Goal: Find specific page/section: Find specific page/section

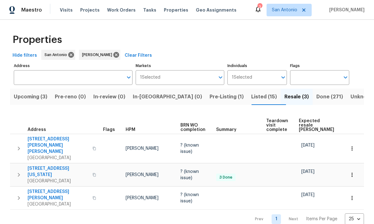
scroll to position [0, 14]
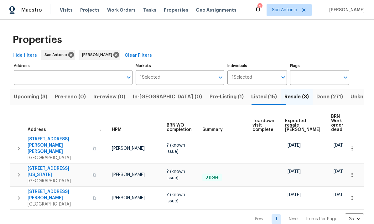
click at [209, 99] on span "Pre-Listing (1)" at bounding box center [226, 96] width 34 height 9
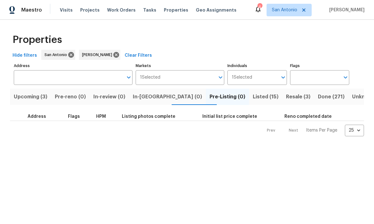
click at [286, 99] on span "Resale (3)" at bounding box center [298, 96] width 24 height 9
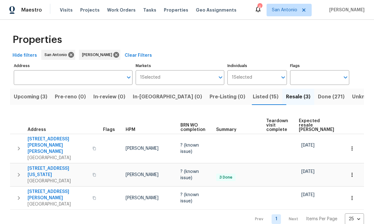
click at [253, 100] on span "Listed (15)" at bounding box center [266, 96] width 26 height 9
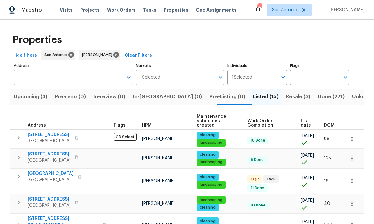
click at [305, 120] on span "List date" at bounding box center [307, 123] width 13 height 9
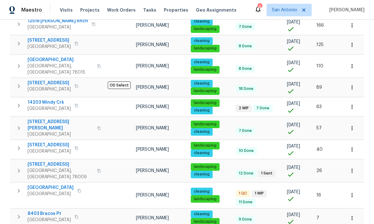
scroll to position [23, 0]
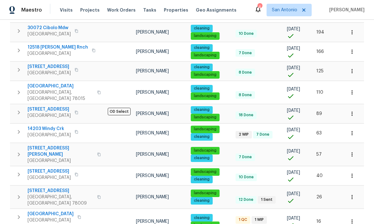
scroll to position [174, 0]
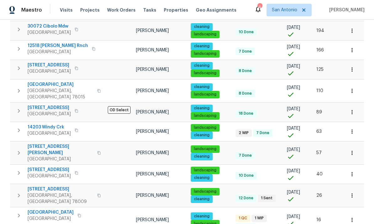
click at [58, 215] on span "San Antonio, TX 78245" at bounding box center [51, 218] width 46 height 6
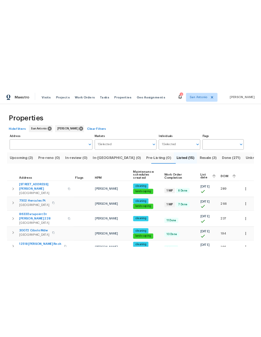
scroll to position [0, 0]
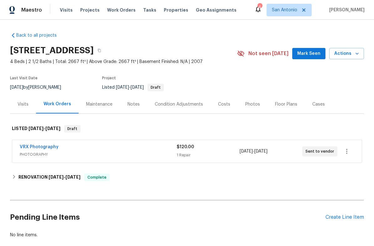
click at [309, 54] on span "Mark Seen" at bounding box center [308, 54] width 23 height 8
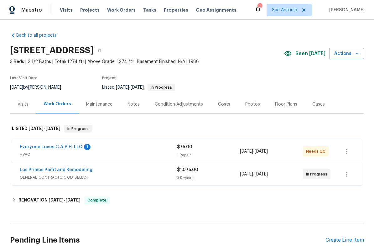
click at [69, 149] on link "Everyone Loves C.A.S.H. LLC" at bounding box center [51, 147] width 63 height 4
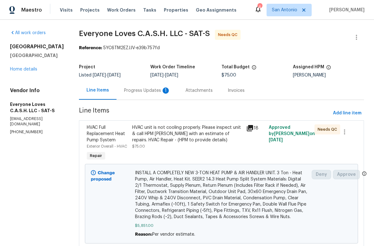
click at [153, 90] on div "Progress Updates 1" at bounding box center [147, 90] width 46 height 6
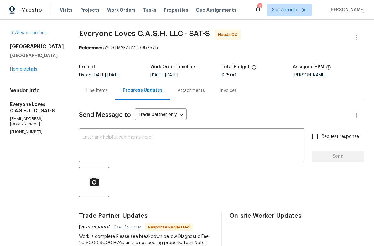
click at [102, 91] on div "Line Items" at bounding box center [96, 90] width 21 height 6
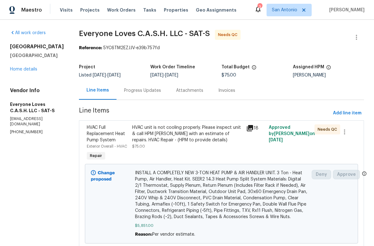
click at [164, 135] on div "HVAC unit is not cooling properly. Please inspect unit & call HPM [PERSON_NAME]…" at bounding box center [187, 133] width 110 height 19
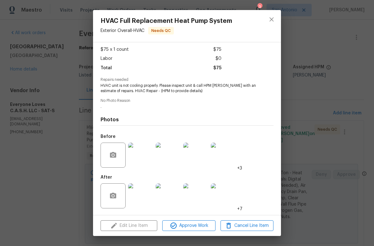
scroll to position [34, 0]
click at [144, 197] on img at bounding box center [140, 195] width 25 height 25
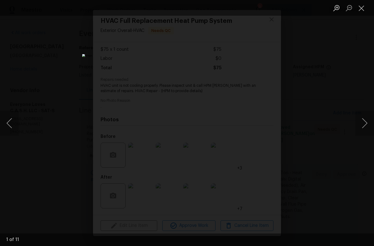
click at [359, 118] on button "Next image" at bounding box center [364, 123] width 19 height 25
click at [366, 124] on button "Next image" at bounding box center [364, 123] width 19 height 25
click at [364, 121] on button "Next image" at bounding box center [364, 123] width 19 height 25
click at [364, 123] on button "Next image" at bounding box center [364, 123] width 19 height 25
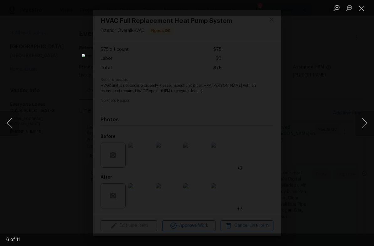
click at [361, 123] on button "Next image" at bounding box center [364, 123] width 19 height 25
click at [362, 124] on button "Next image" at bounding box center [364, 123] width 19 height 25
click at [359, 120] on button "Next image" at bounding box center [364, 123] width 19 height 25
click at [358, 125] on button "Next image" at bounding box center [364, 123] width 19 height 25
click at [360, 6] on button "Close lightbox" at bounding box center [361, 8] width 13 height 11
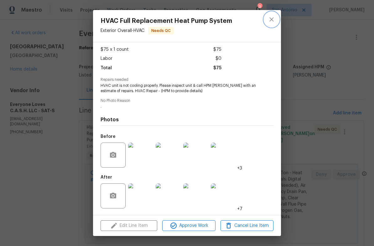
click at [269, 19] on icon "close" at bounding box center [272, 20] width 8 height 8
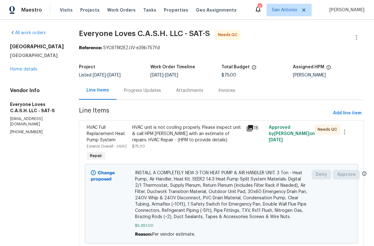
click at [22, 69] on link "Home details" at bounding box center [23, 69] width 27 height 4
